Goal: Task Accomplishment & Management: Use online tool/utility

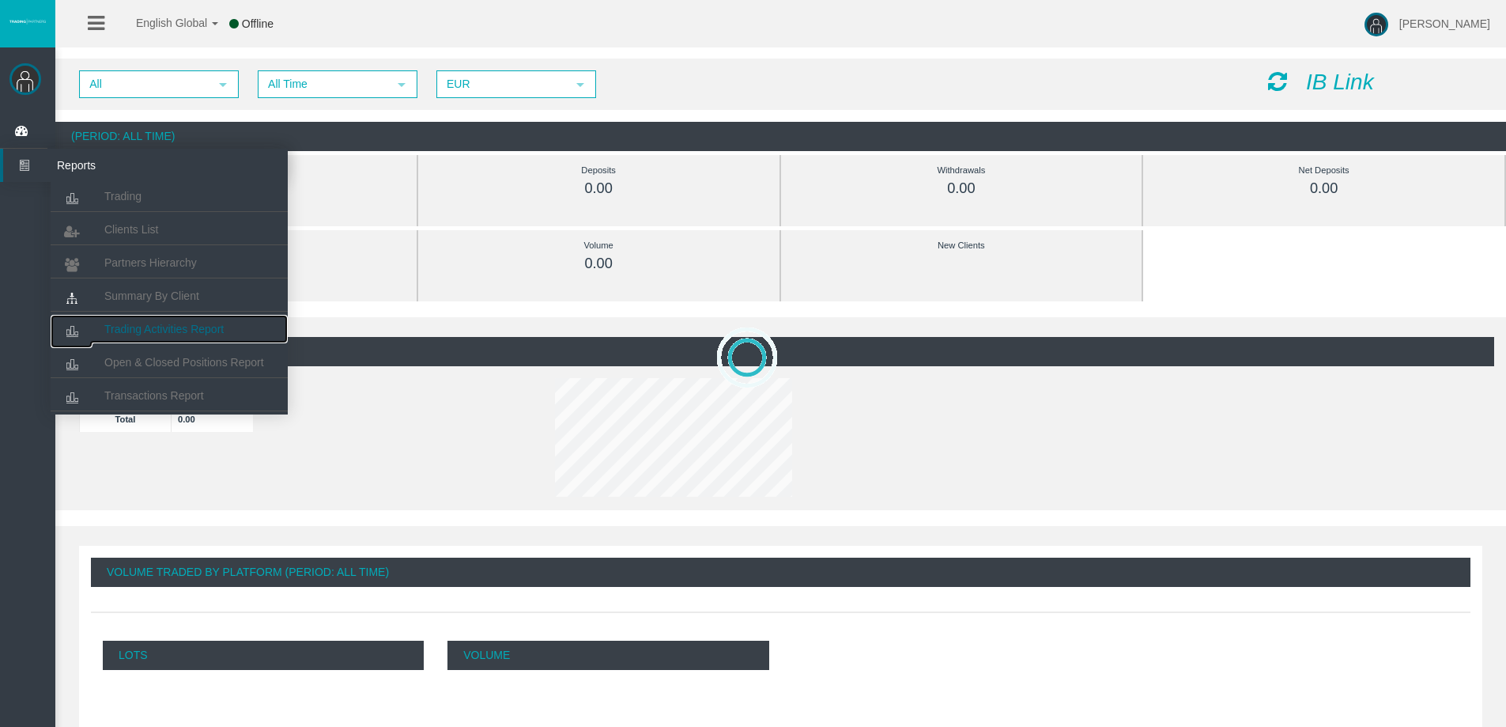
click at [145, 330] on span "Trading Activities Report" at bounding box center [163, 329] width 119 height 13
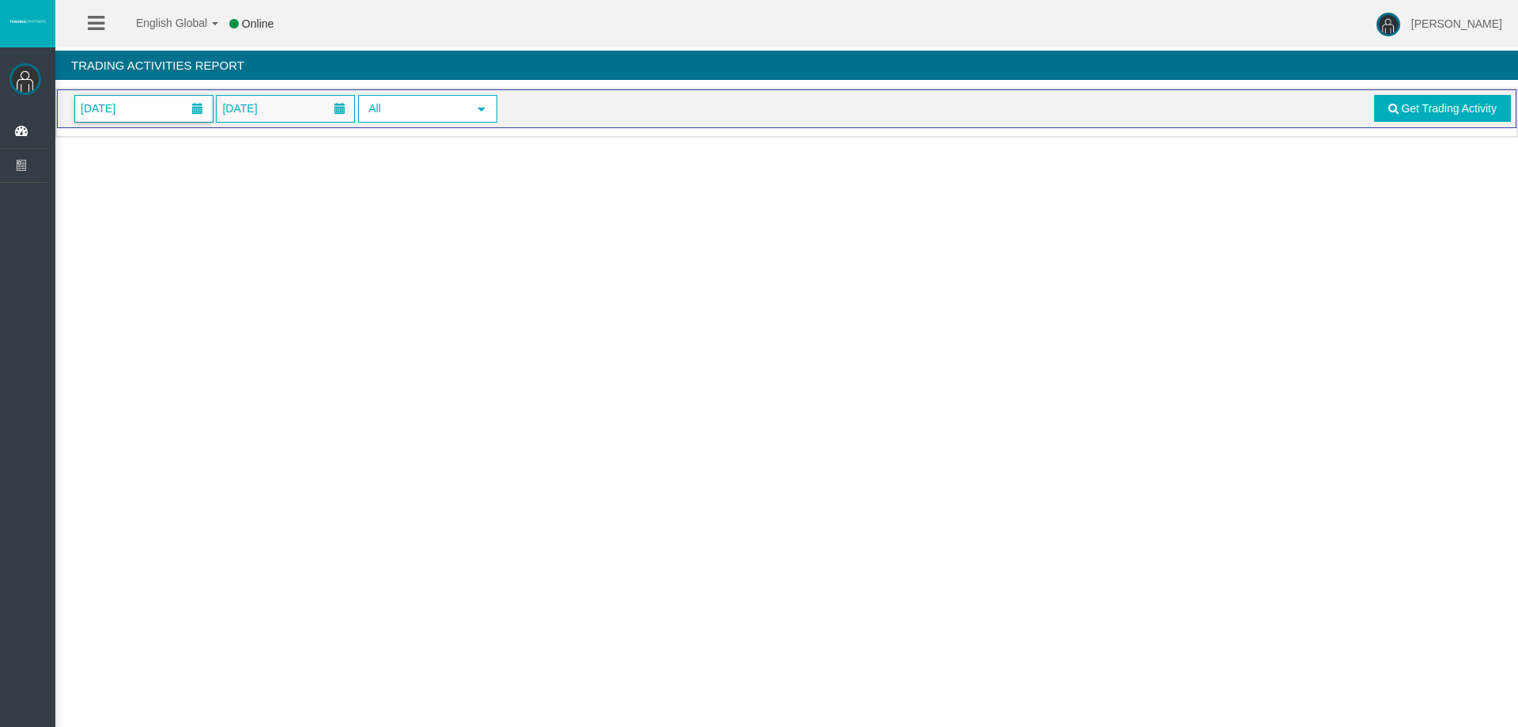
click at [151, 105] on span "[DATE]" at bounding box center [144, 109] width 138 height 26
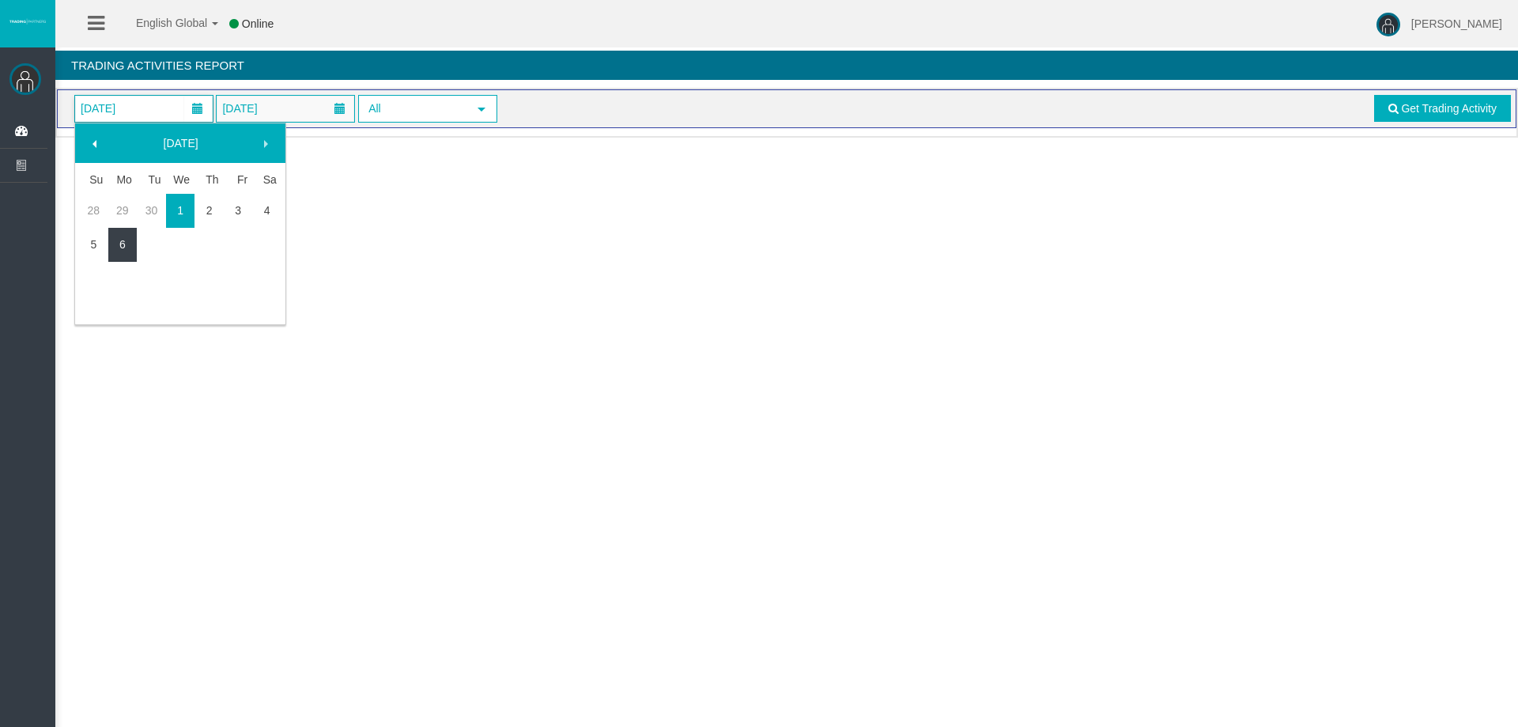
click at [120, 240] on link "6" at bounding box center [122, 244] width 29 height 28
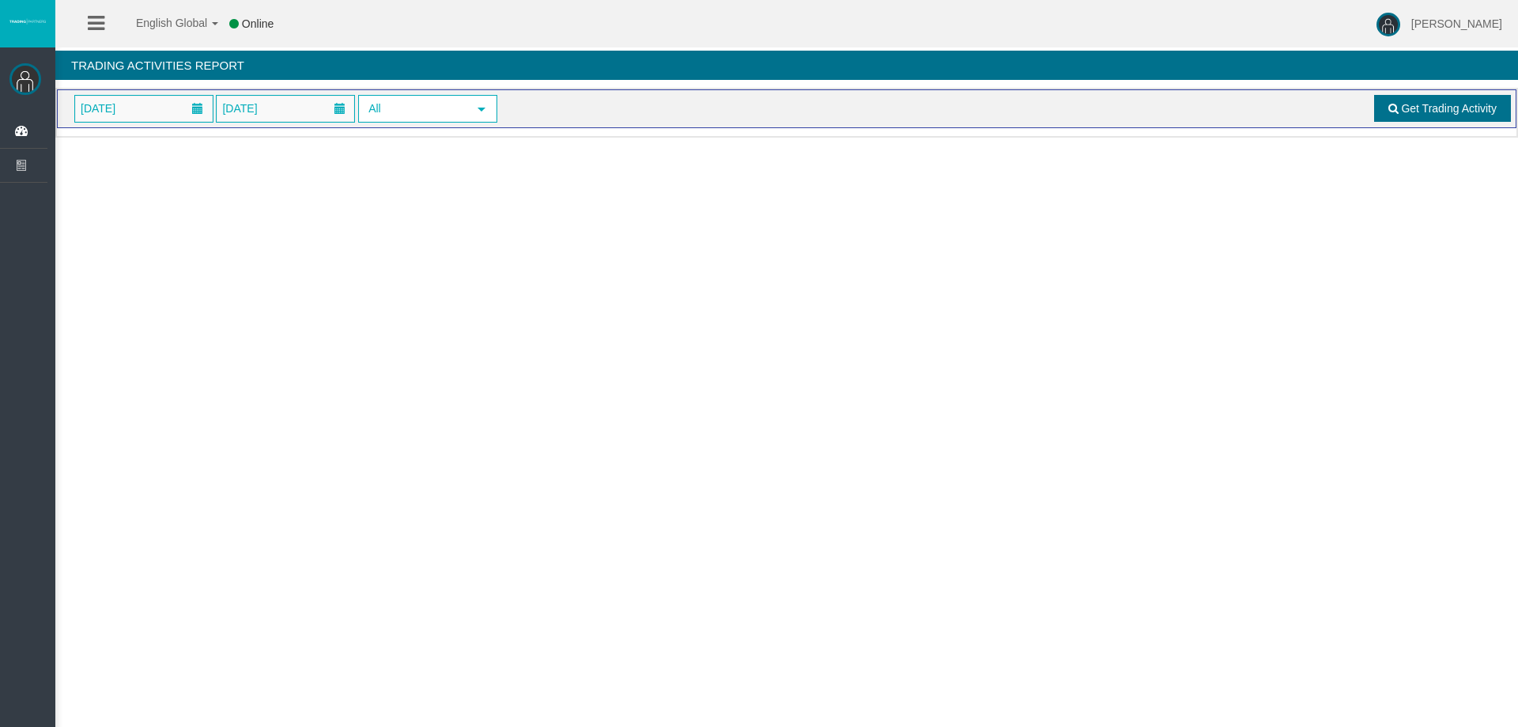
click at [1407, 115] on link "Get Trading Activity" at bounding box center [1443, 108] width 138 height 27
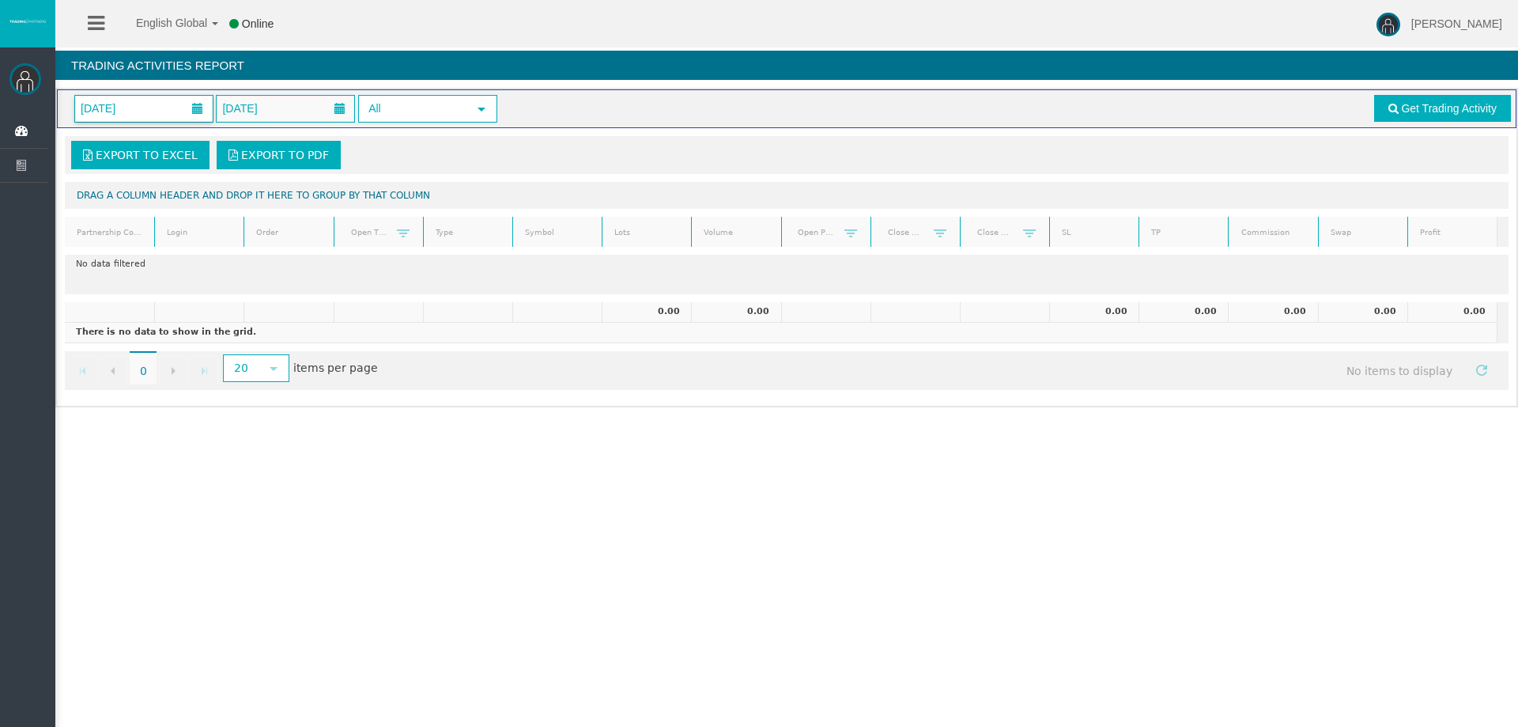
click at [150, 100] on span "[DATE]" at bounding box center [144, 109] width 138 height 26
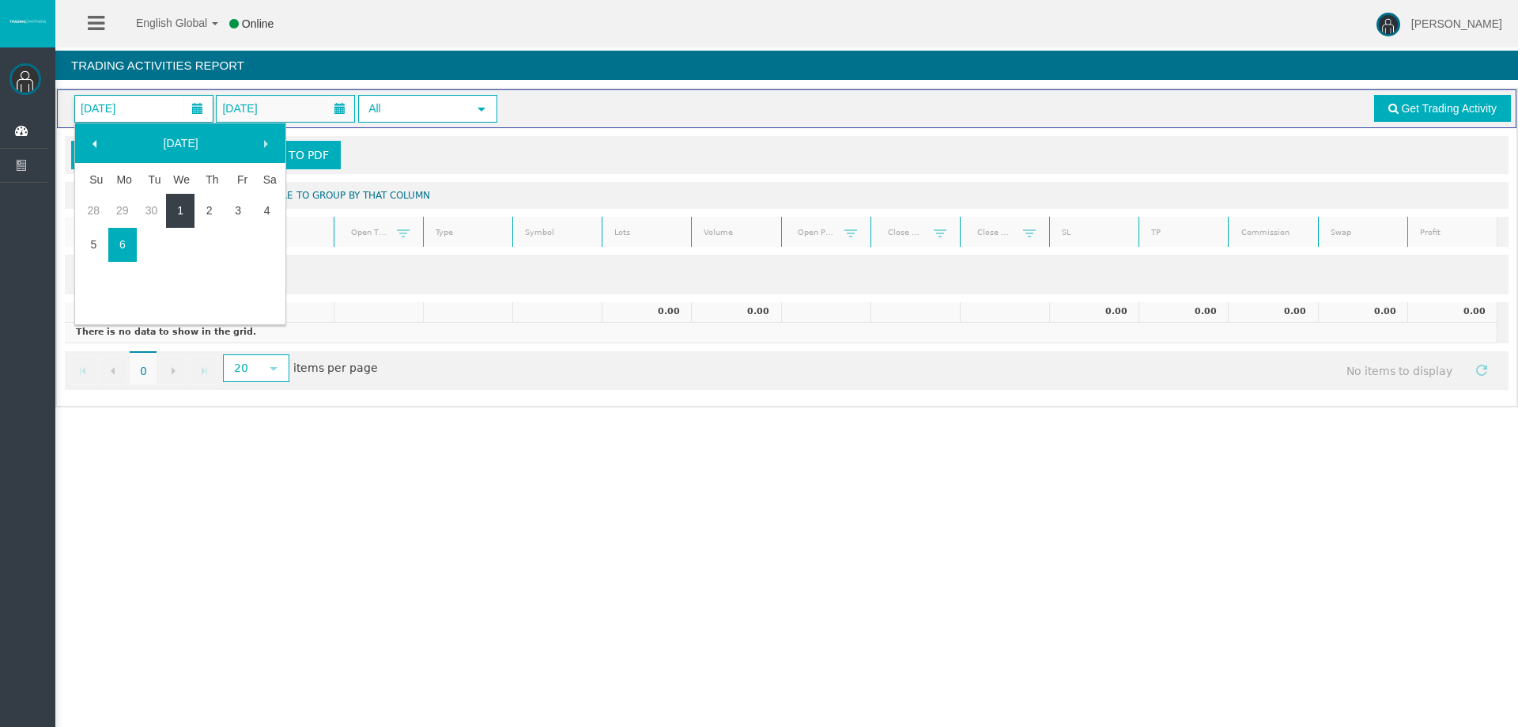
click at [187, 210] on link "1" at bounding box center [180, 210] width 29 height 28
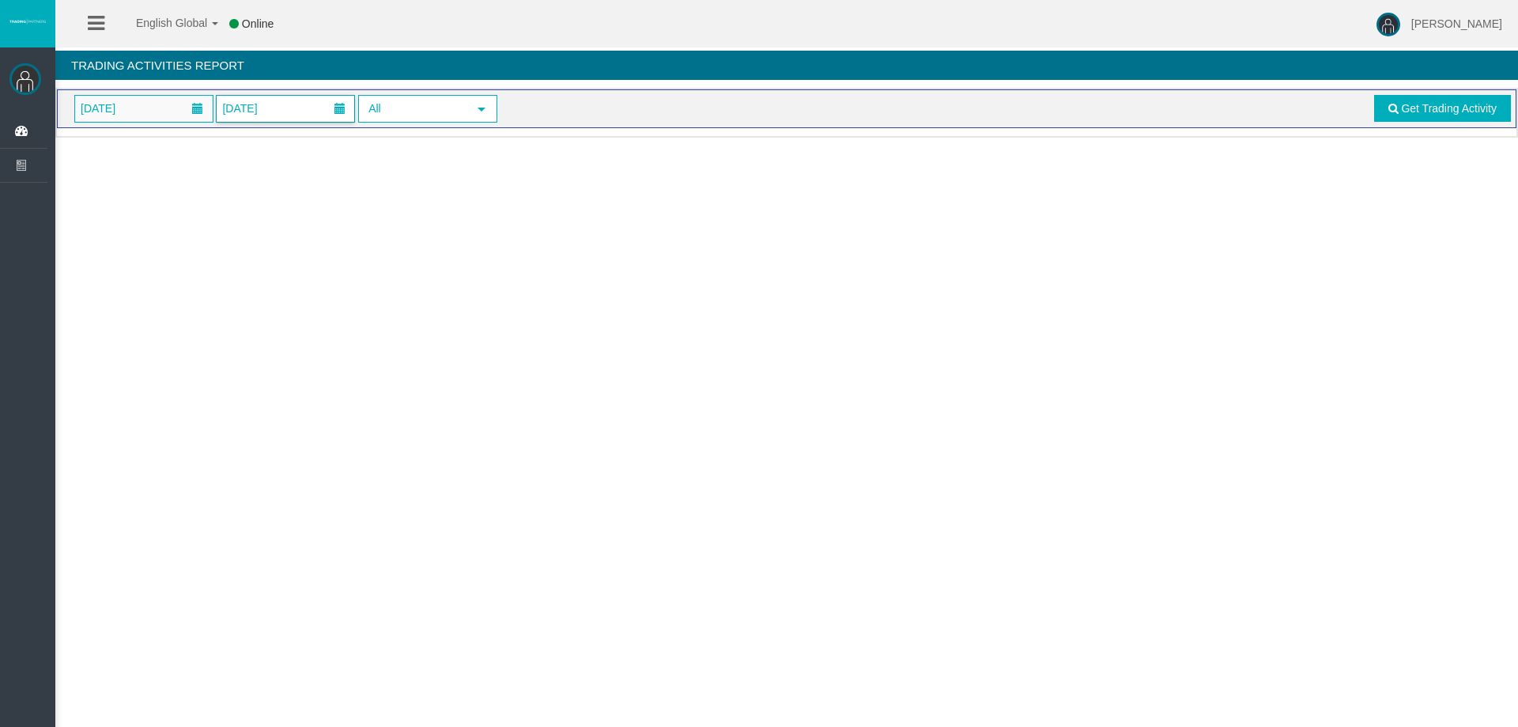
click at [262, 104] on span "[DATE]" at bounding box center [239, 108] width 44 height 22
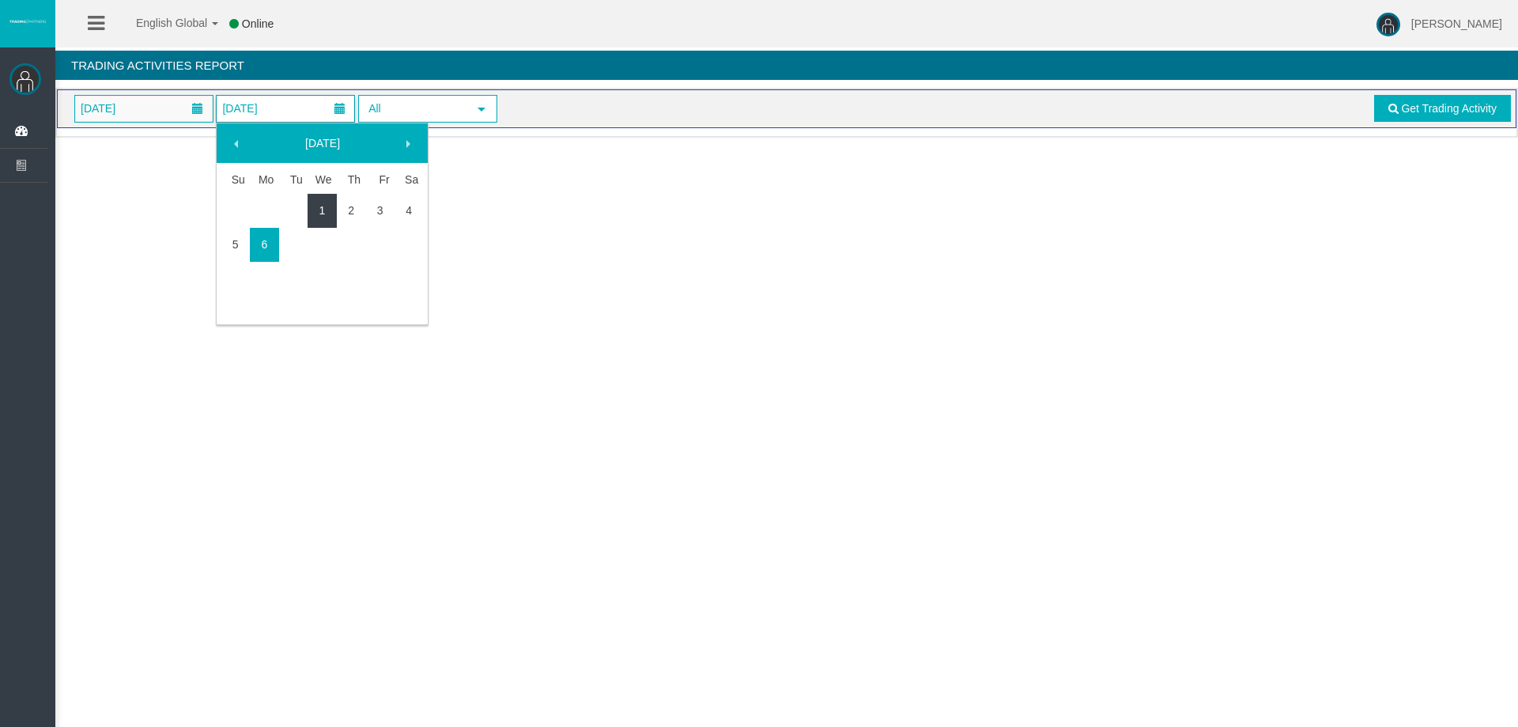
click at [327, 202] on link "1" at bounding box center [322, 210] width 29 height 28
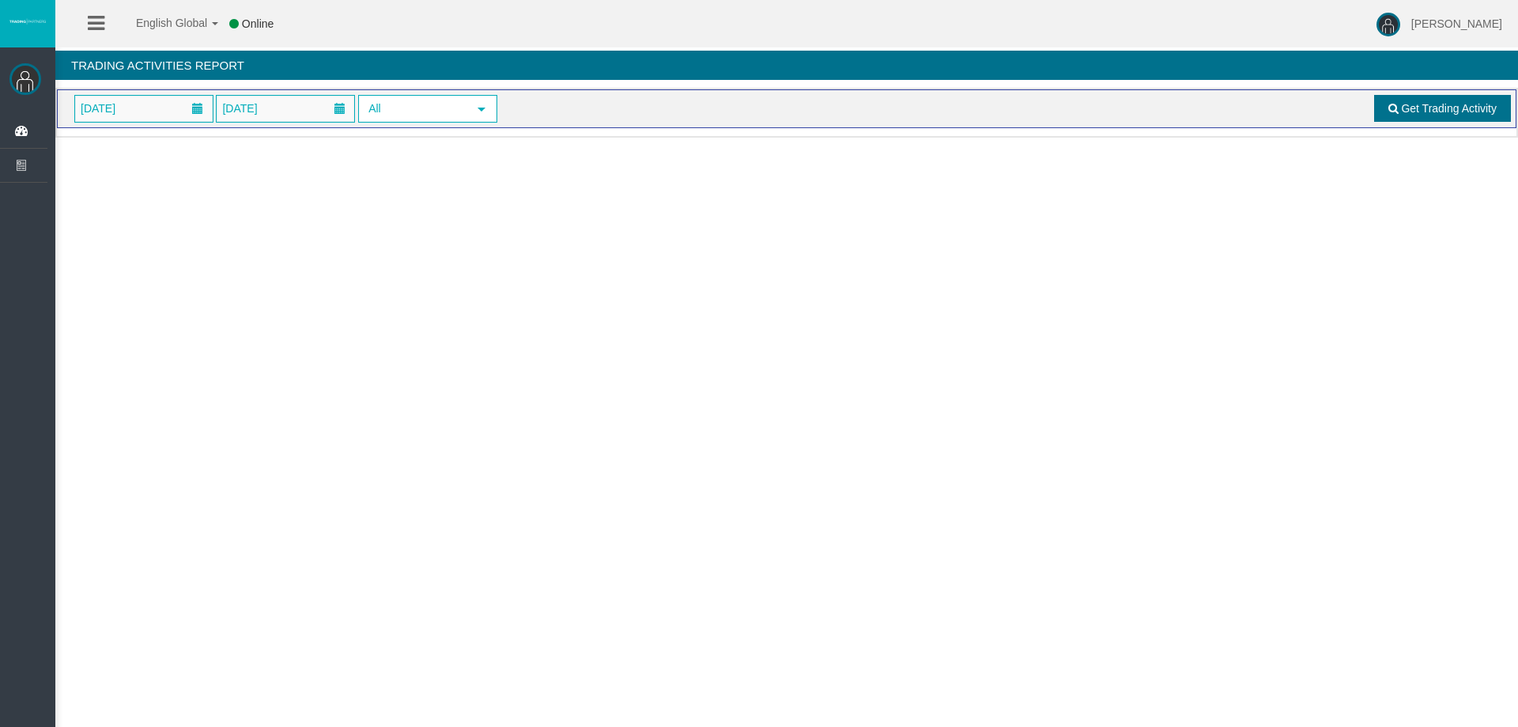
click at [1427, 109] on span "Get Trading Activity" at bounding box center [1449, 108] width 96 height 13
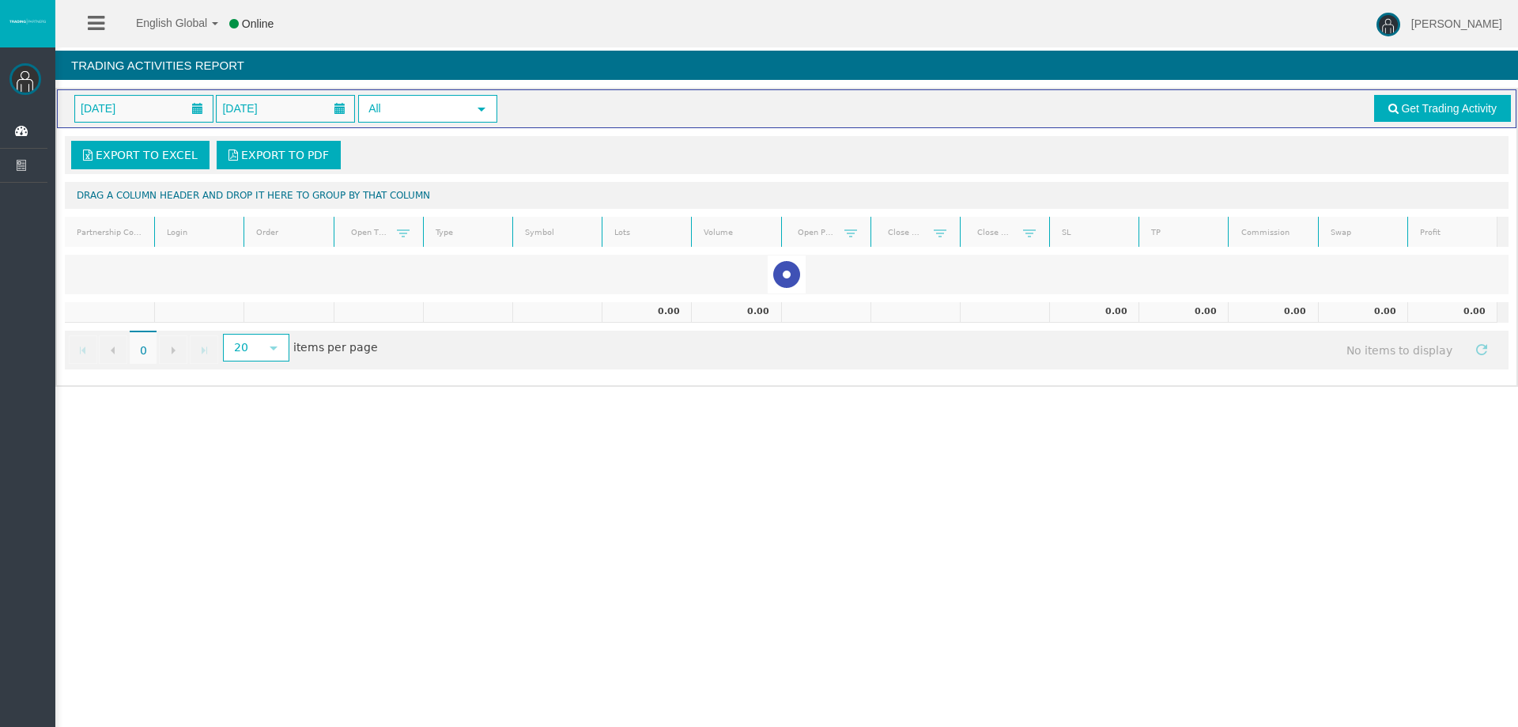
click at [469, 159] on div "Export to Excel Export to PDF" at bounding box center [787, 155] width 1434 height 28
click at [142, 108] on span "[DATE]" at bounding box center [144, 109] width 138 height 26
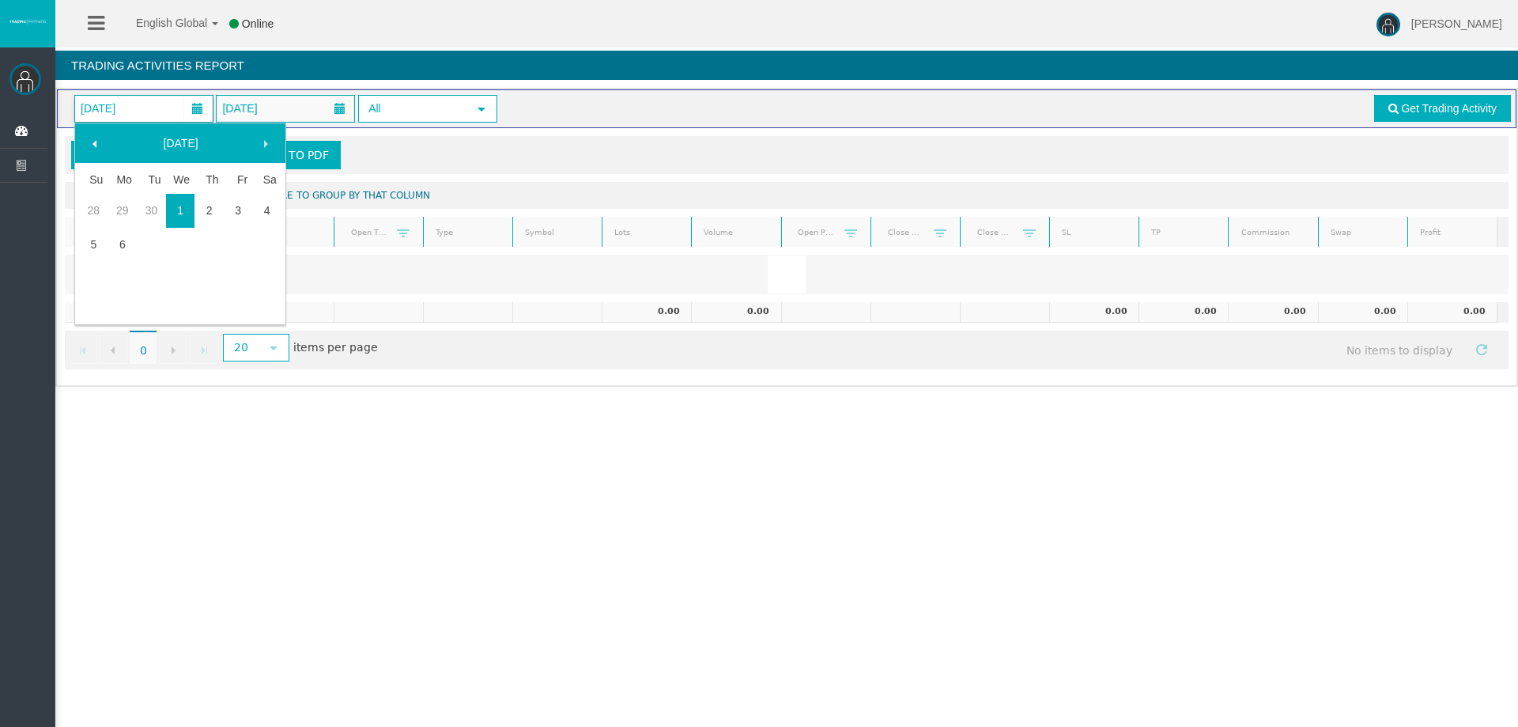
click at [186, 210] on link "1" at bounding box center [180, 210] width 29 height 28
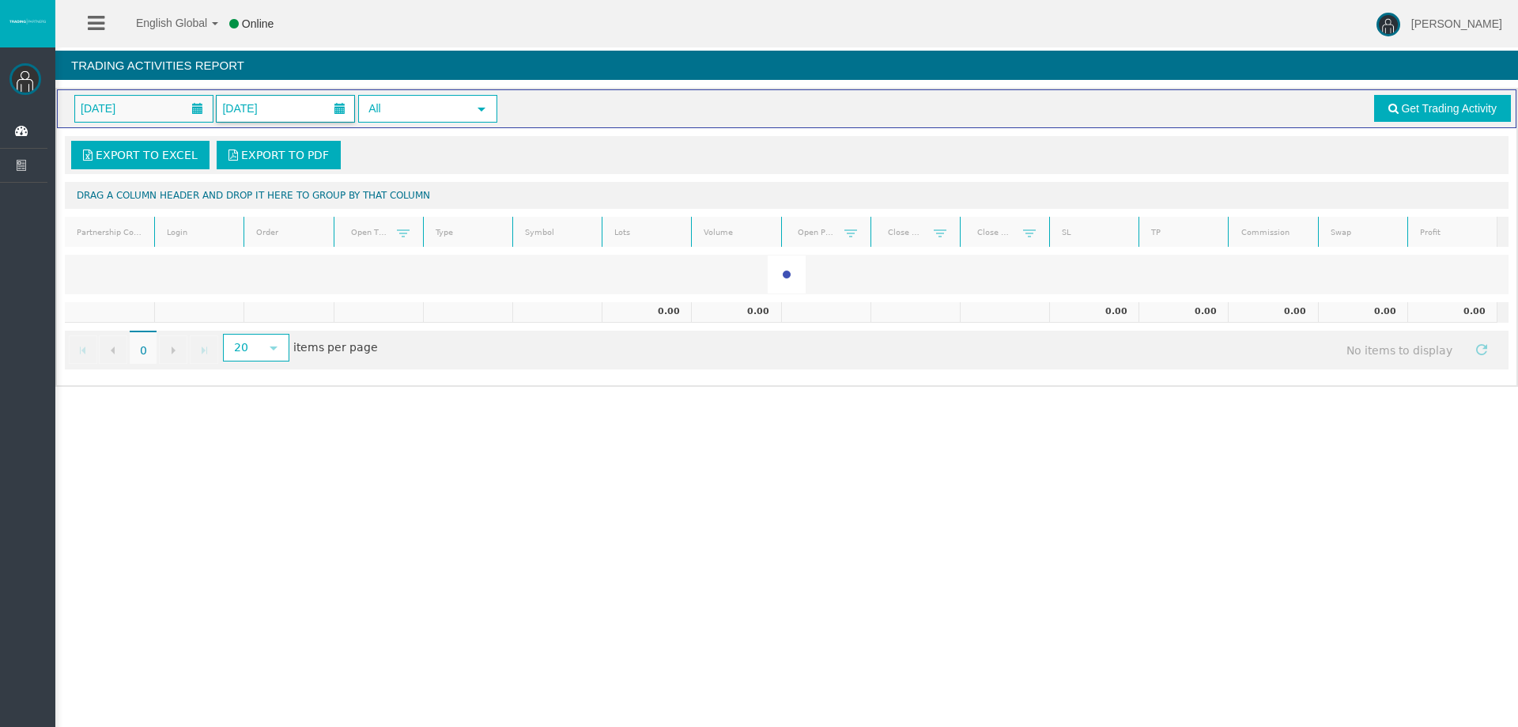
click at [288, 108] on span "[DATE]" at bounding box center [286, 109] width 138 height 26
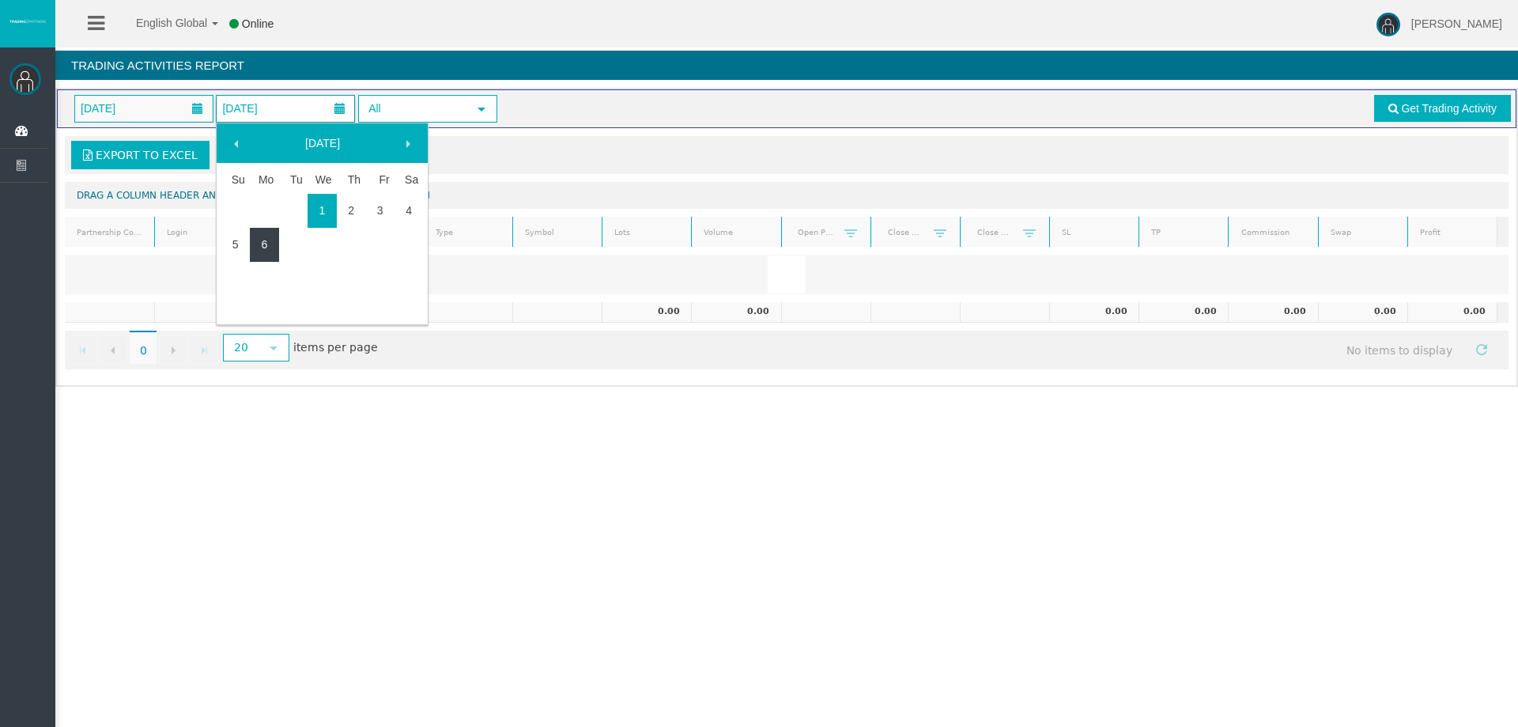
click at [259, 239] on link "6" at bounding box center [264, 244] width 29 height 28
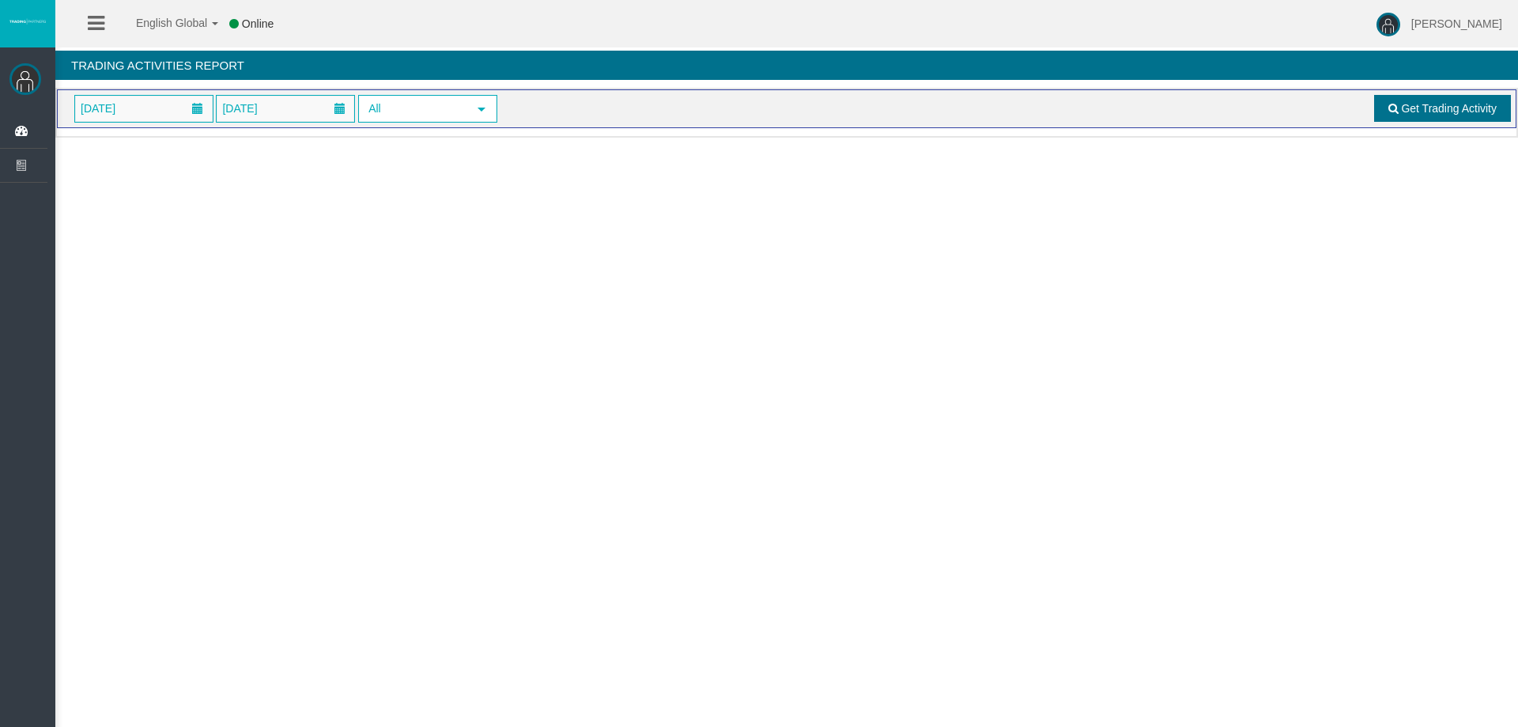
click at [1391, 100] on link "Get Trading Activity" at bounding box center [1443, 108] width 138 height 27
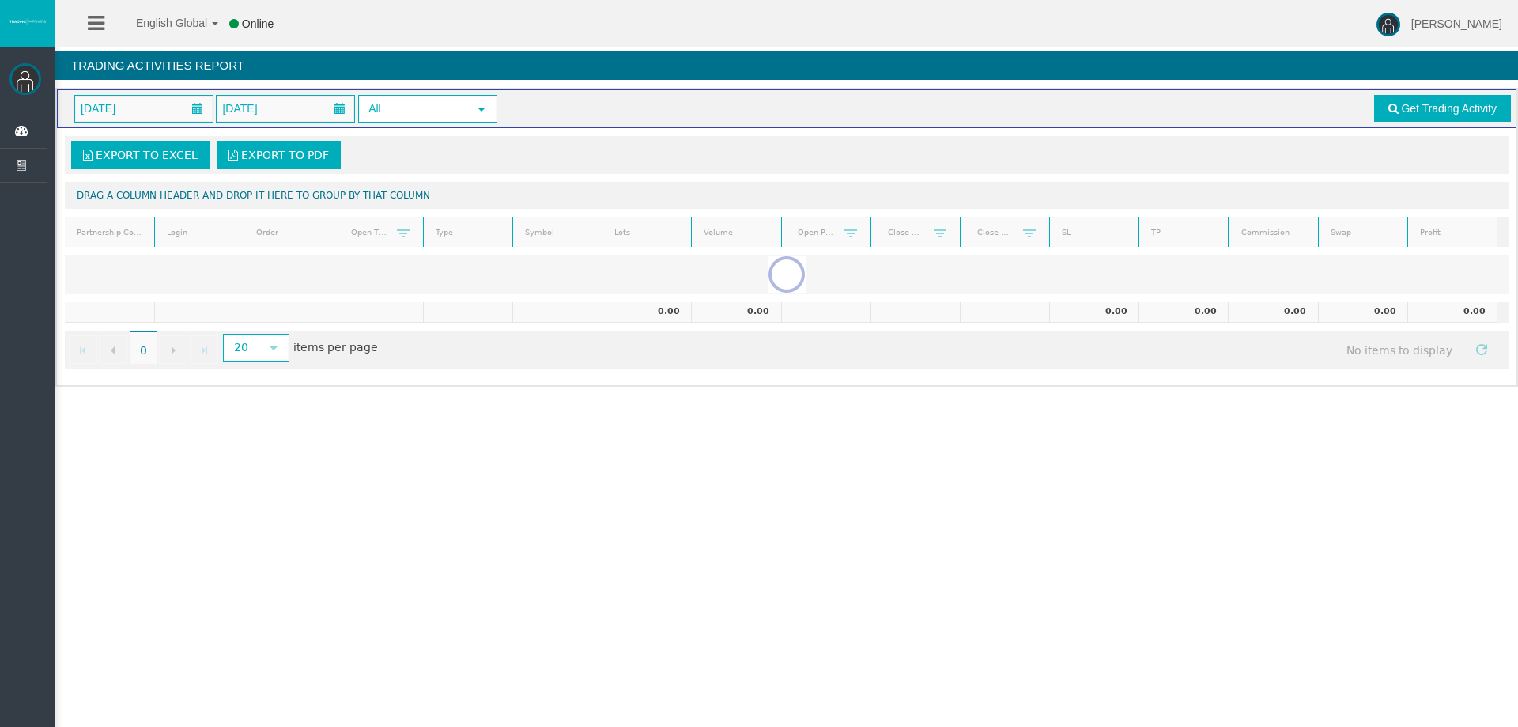
click at [959, 154] on div "Export to Excel Export to PDF" at bounding box center [787, 155] width 1434 height 28
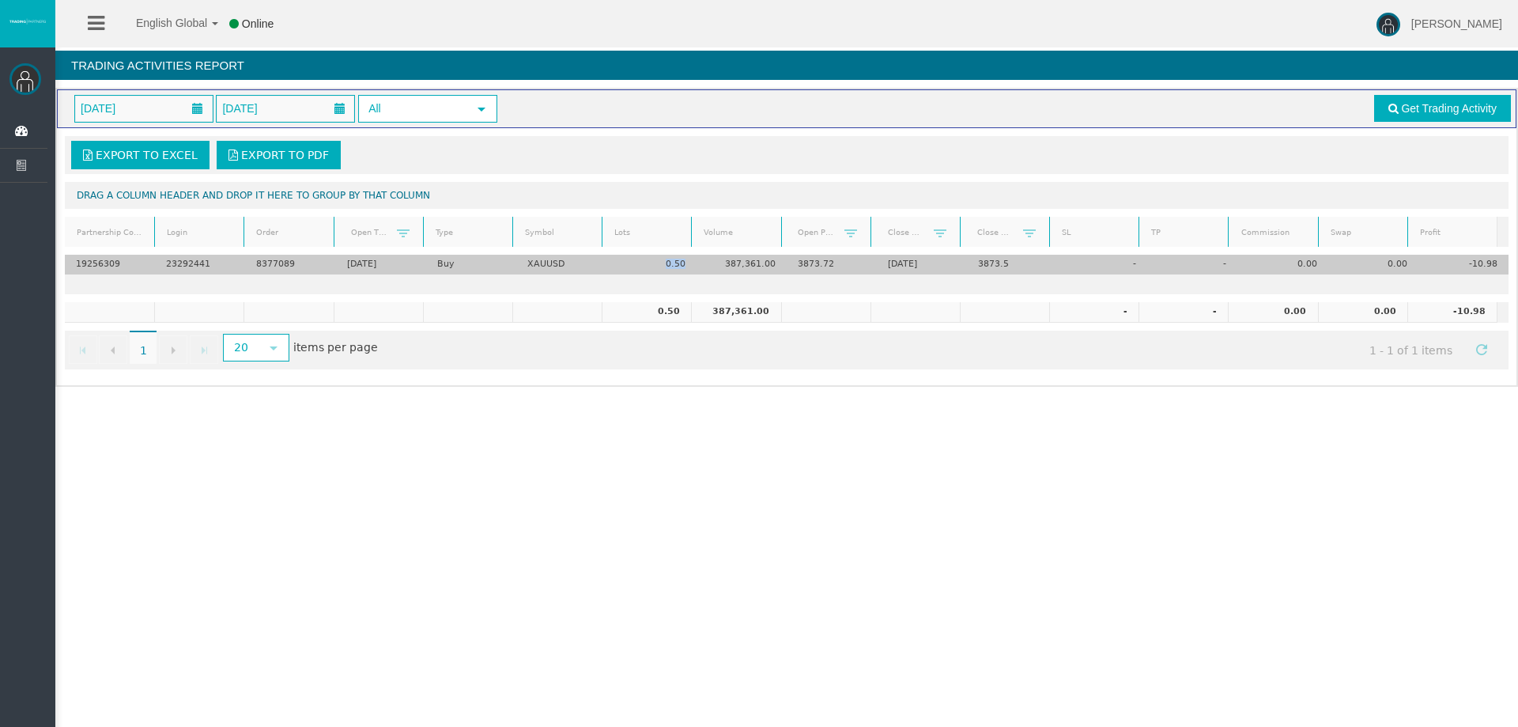
drag, startPoint x: 679, startPoint y: 263, endPoint x: 661, endPoint y: 261, distance: 18.3
click at [661, 261] on td "0.50" at bounding box center [651, 265] width 90 height 20
click at [663, 262] on td "0.50" at bounding box center [651, 265] width 90 height 20
drag, startPoint x: 678, startPoint y: 262, endPoint x: 658, endPoint y: 260, distance: 19.8
click at [658, 260] on td "0.50" at bounding box center [651, 265] width 90 height 20
